Goal: Information Seeking & Learning: Learn about a topic

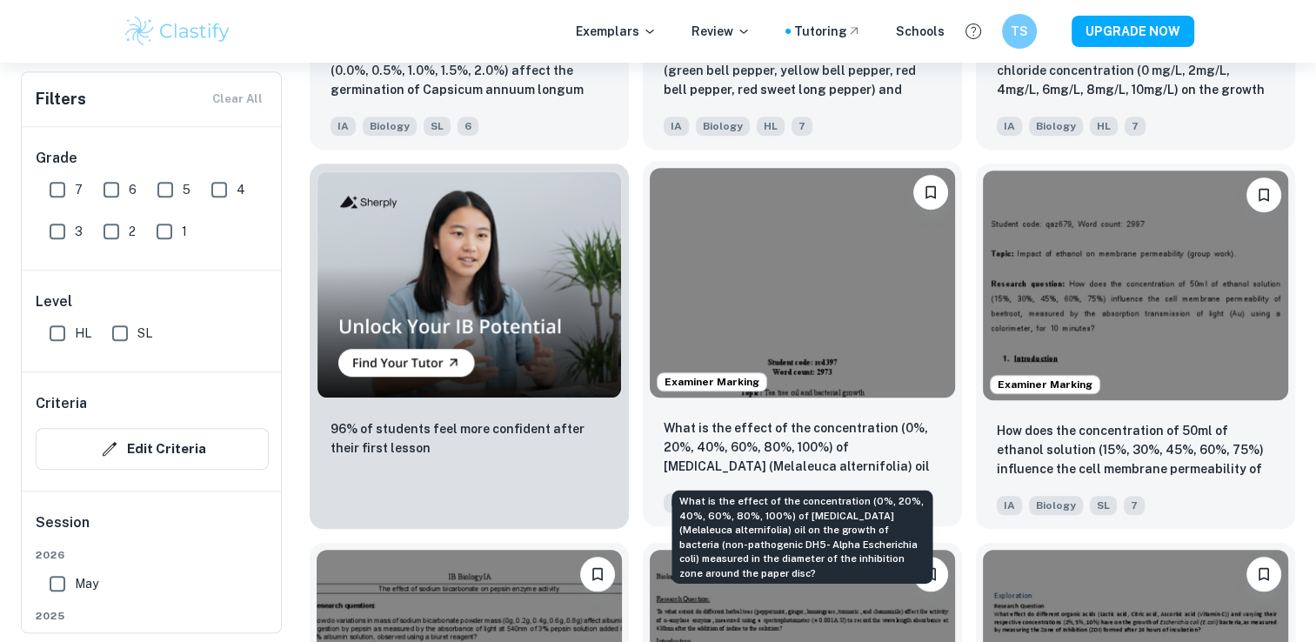
scroll to position [1227, 0]
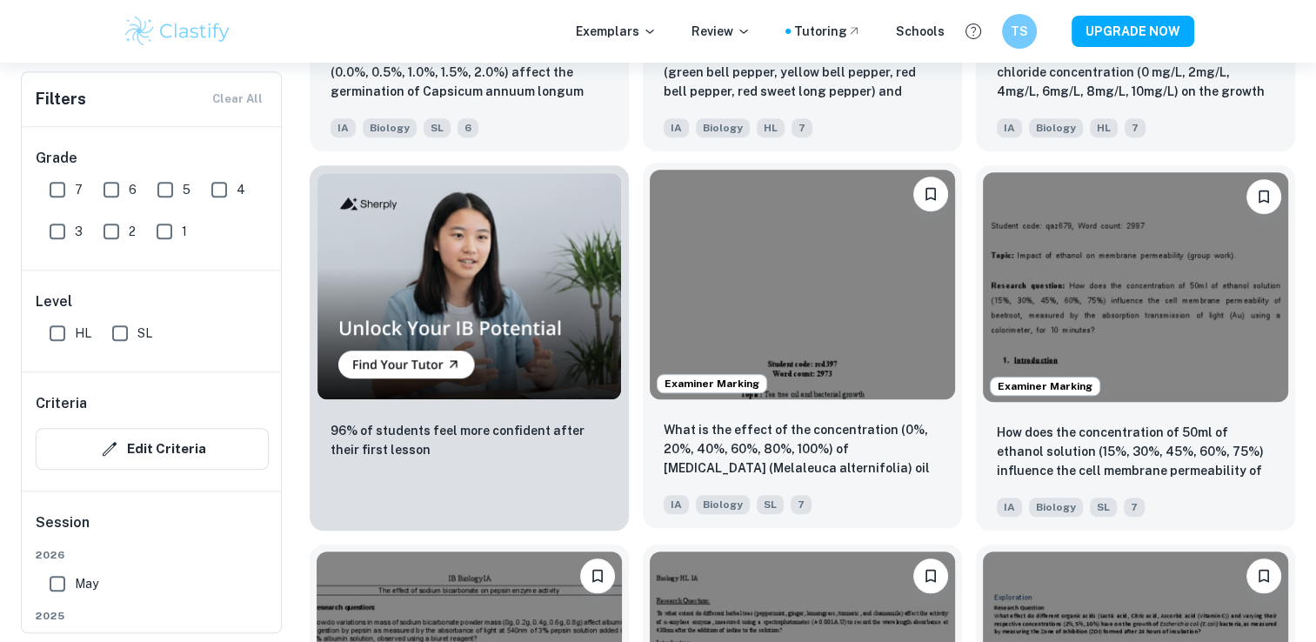
click at [833, 320] on img at bounding box center [802, 284] width 305 height 229
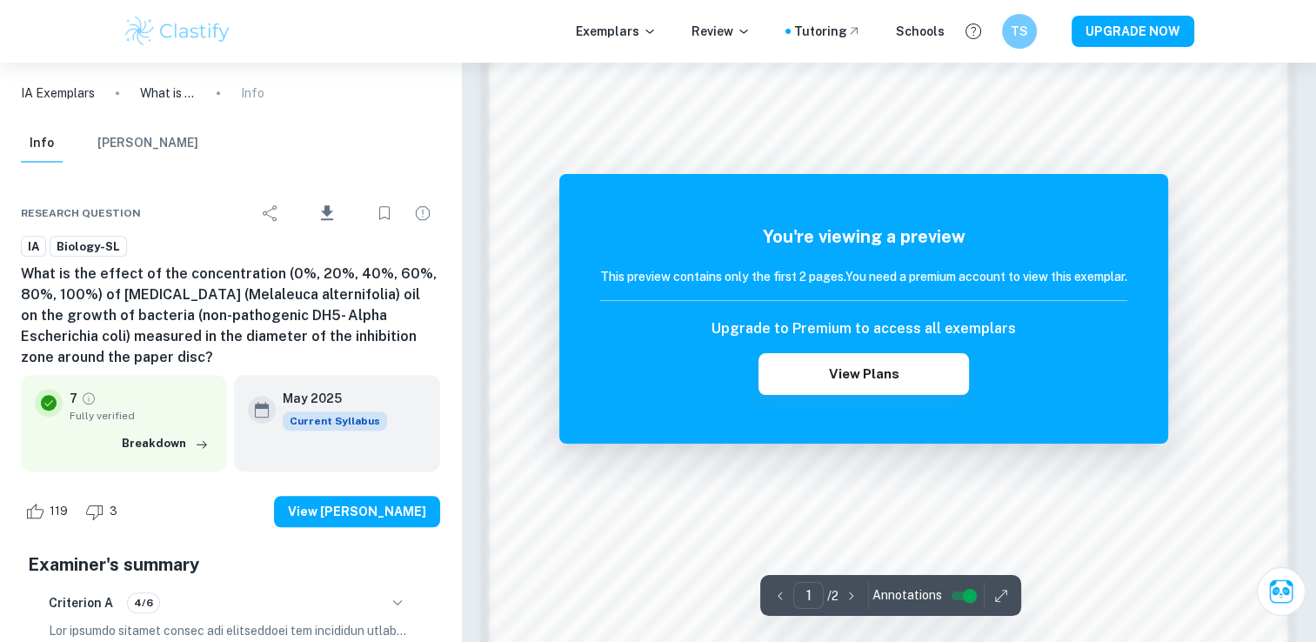
scroll to position [1821, 0]
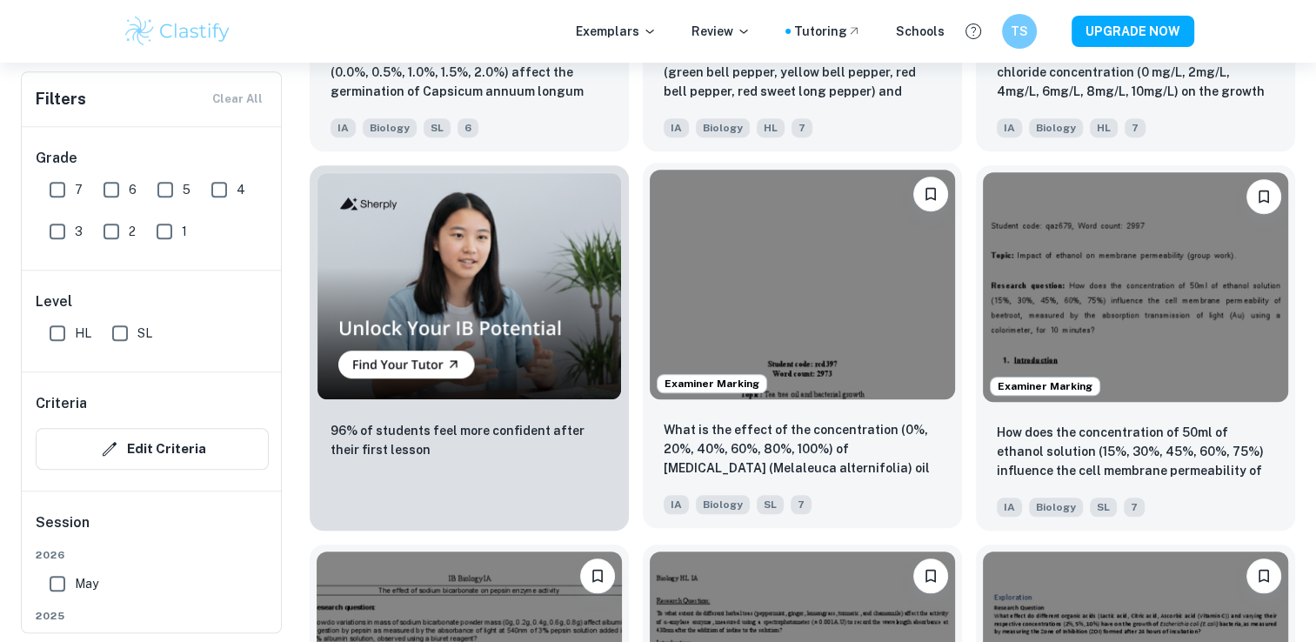
scroll to position [1061, 0]
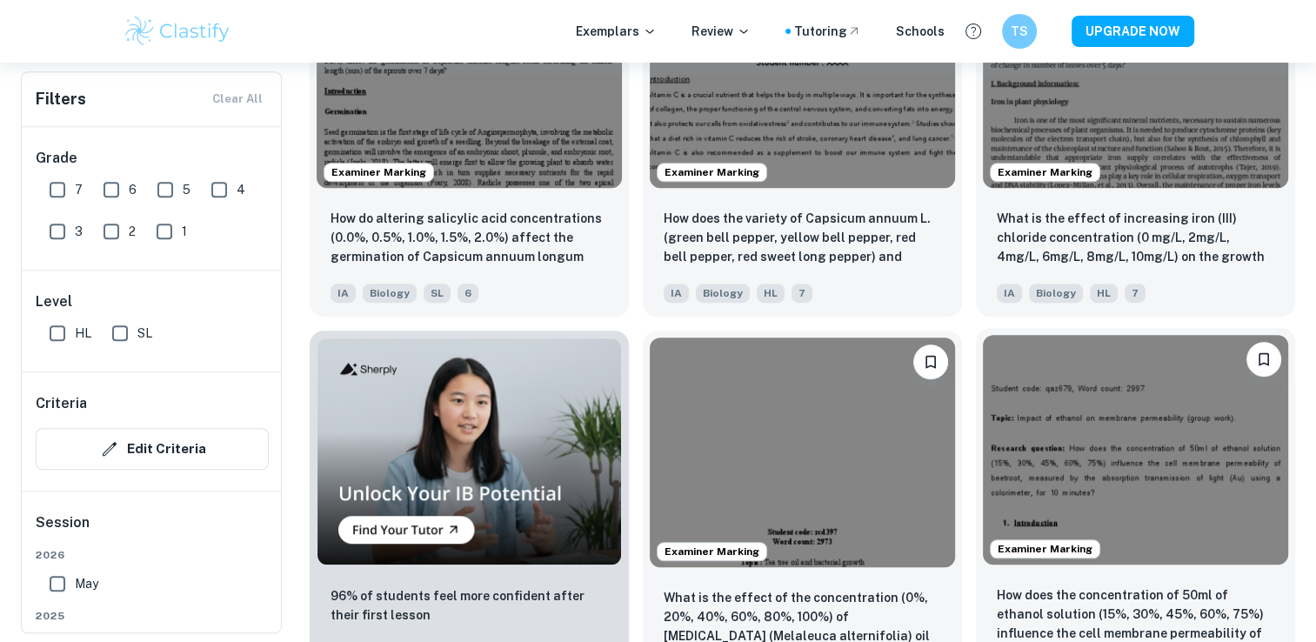
click at [1120, 424] on img at bounding box center [1135, 449] width 305 height 229
